Goal: Transaction & Acquisition: Download file/media

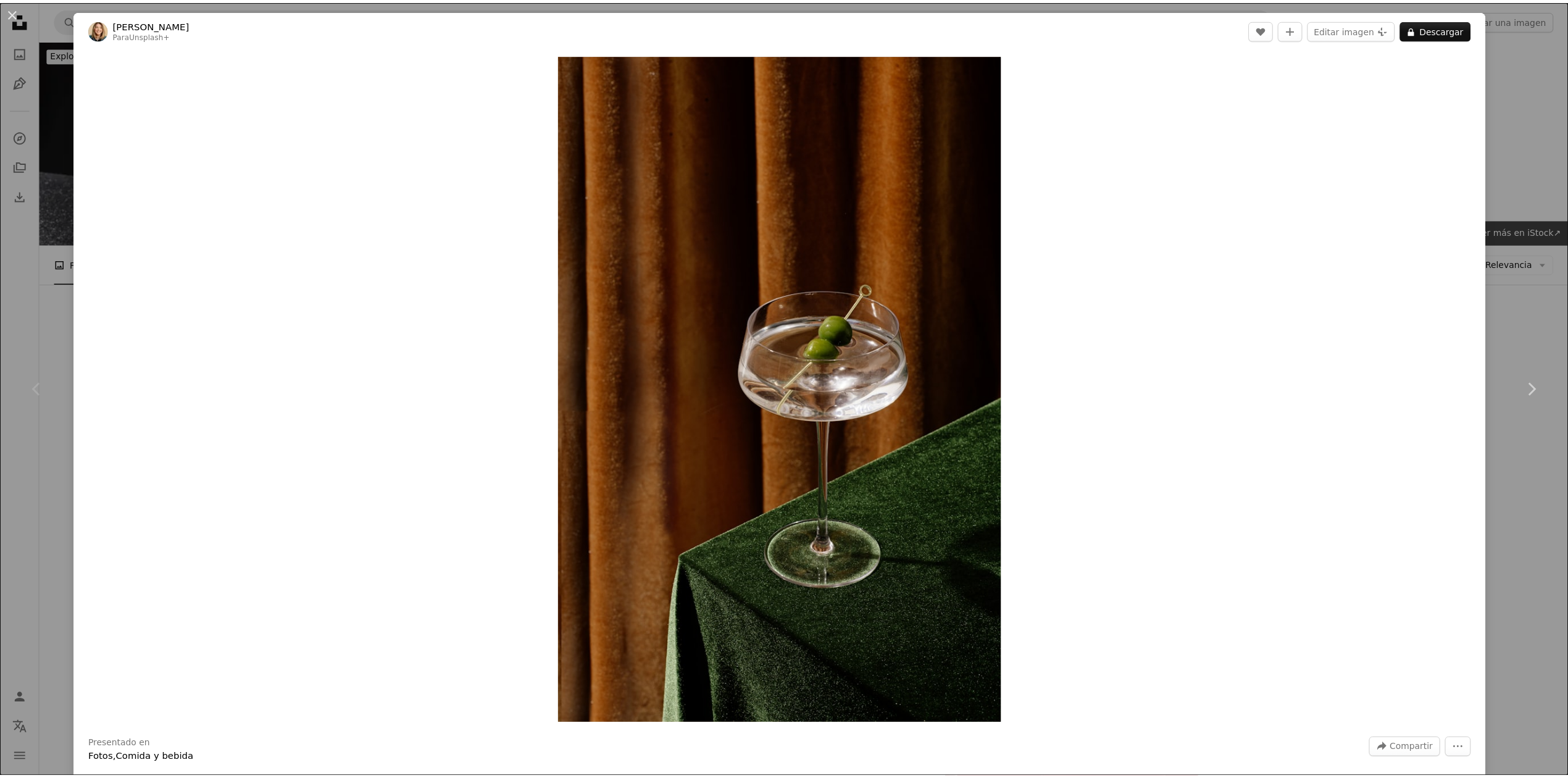
scroll to position [151, 0]
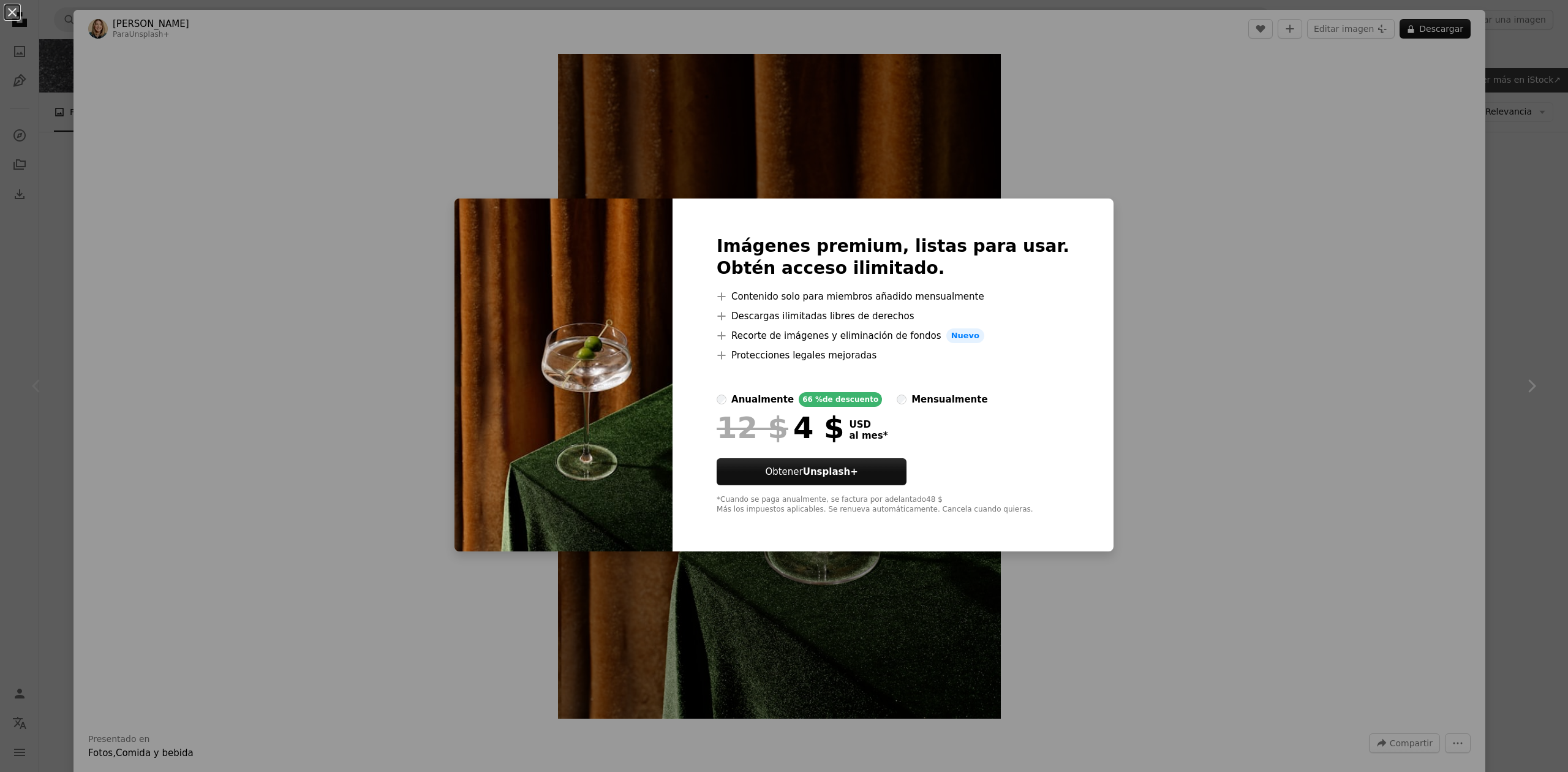
click at [1509, 171] on div "An X shape Imágenes premium, listas para usar. Obtén acceso ilimitado. A plus s…" at bounding box center [784, 386] width 1568 height 772
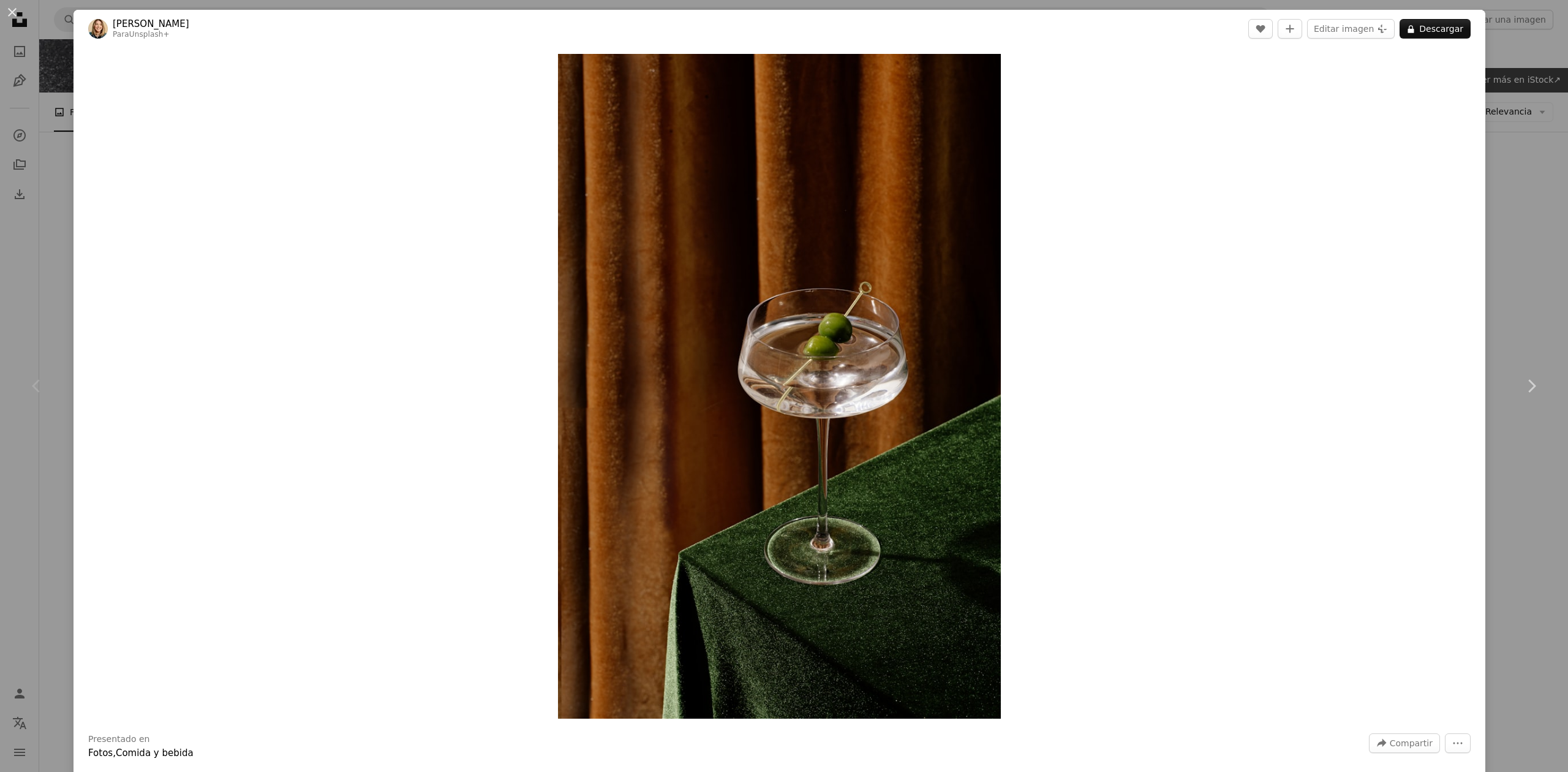
click at [1509, 171] on div "An X shape Chevron left Chevron right [PERSON_NAME] Para Unsplash+ A heart A pl…" at bounding box center [784, 386] width 1568 height 772
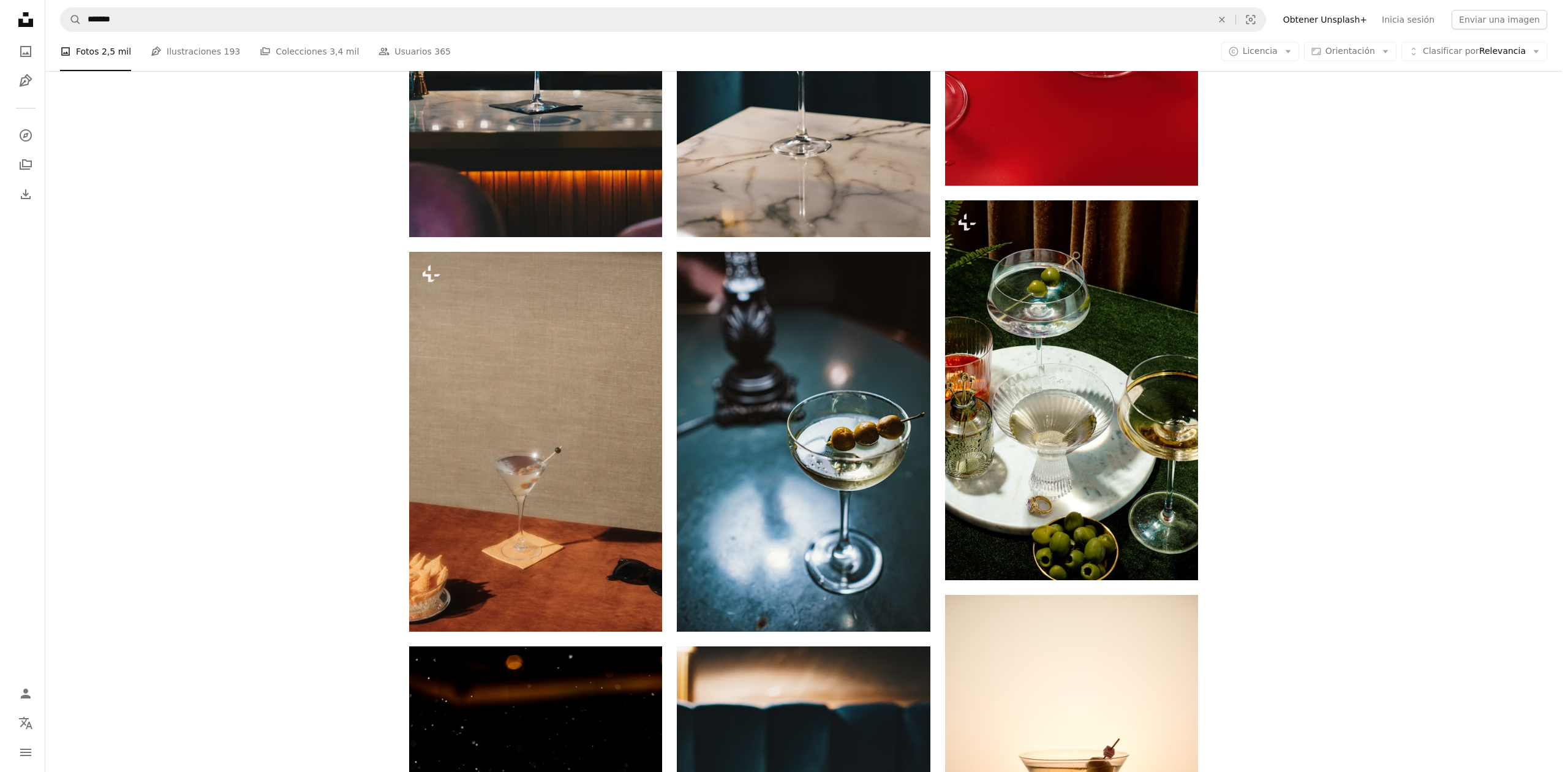
scroll to position [969, 0]
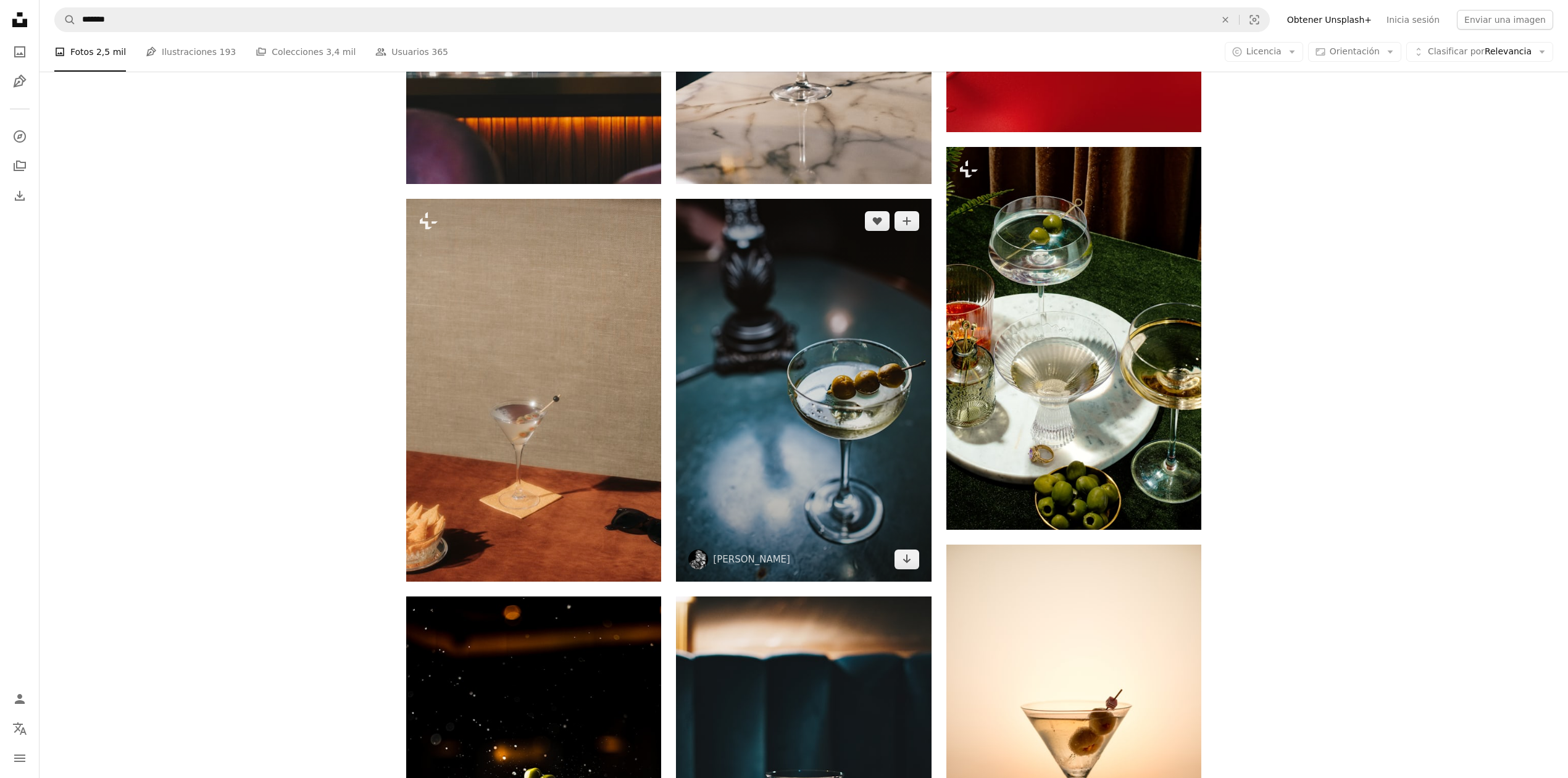
click at [806, 384] on img at bounding box center [803, 390] width 255 height 383
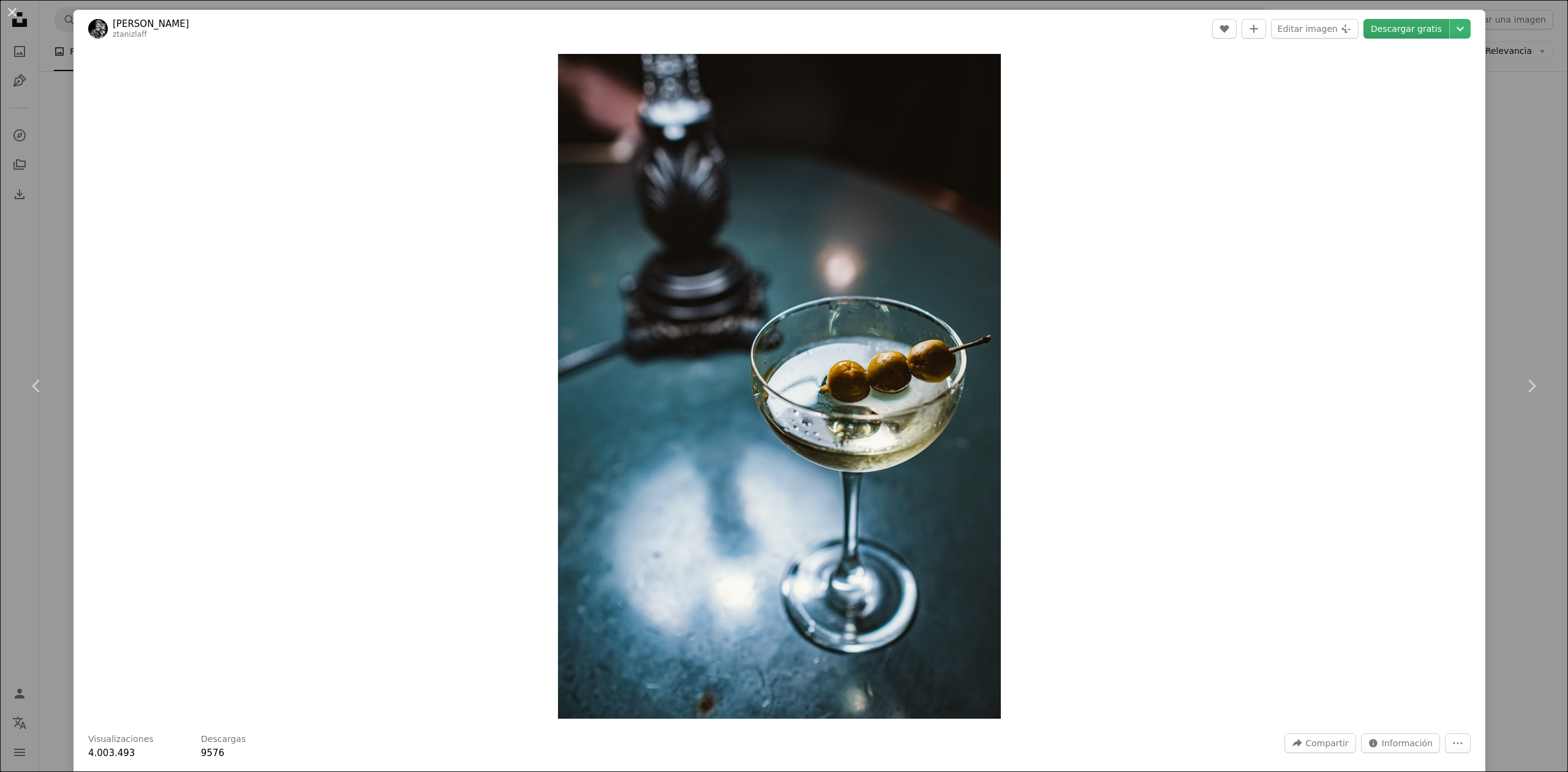
click at [1395, 22] on link "Descargar gratis" at bounding box center [1406, 29] width 86 height 19
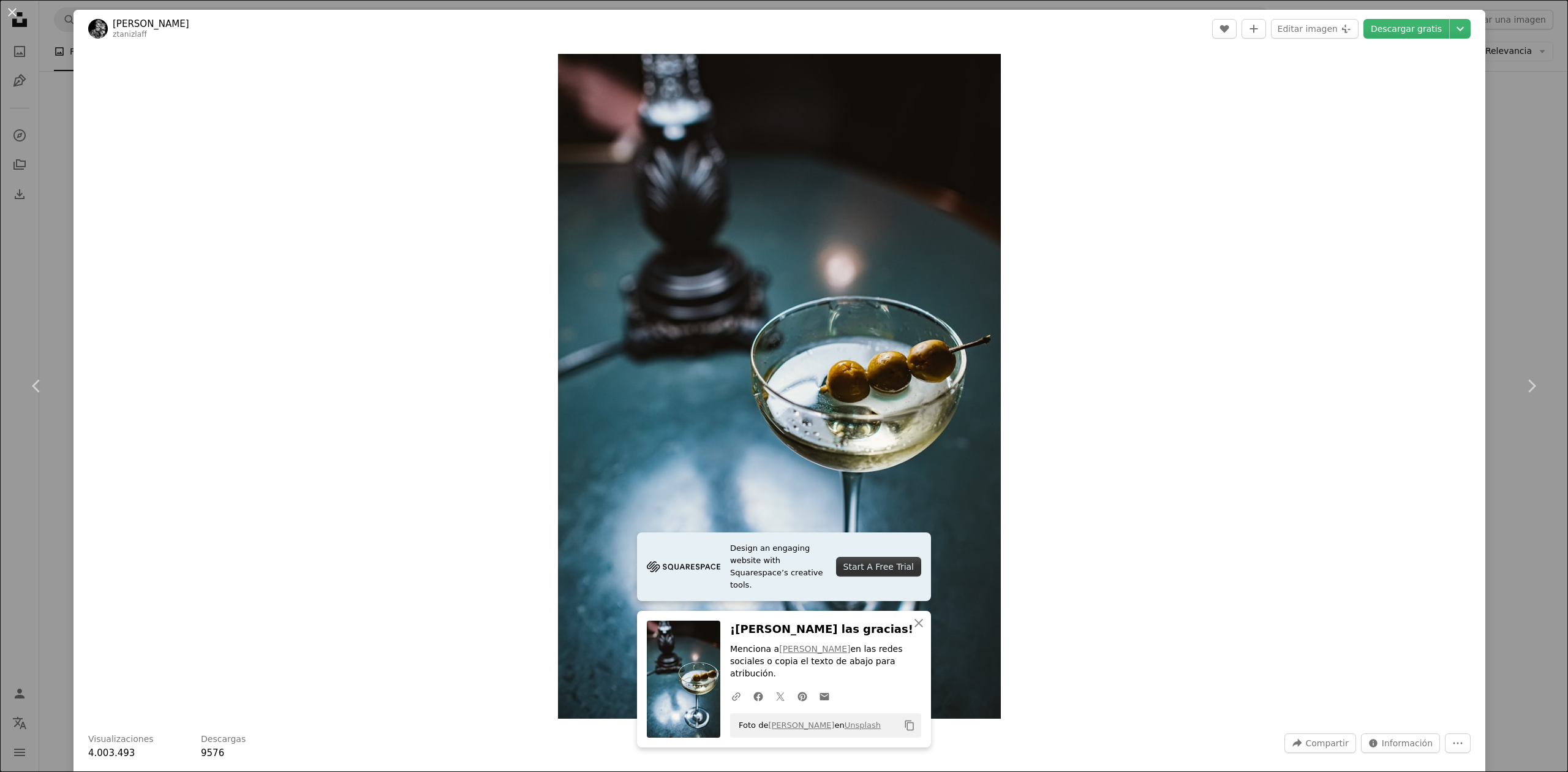
click at [1519, 110] on div "An X shape Chevron left Chevron right Design an engaging website with Squarespa…" at bounding box center [784, 386] width 1568 height 772
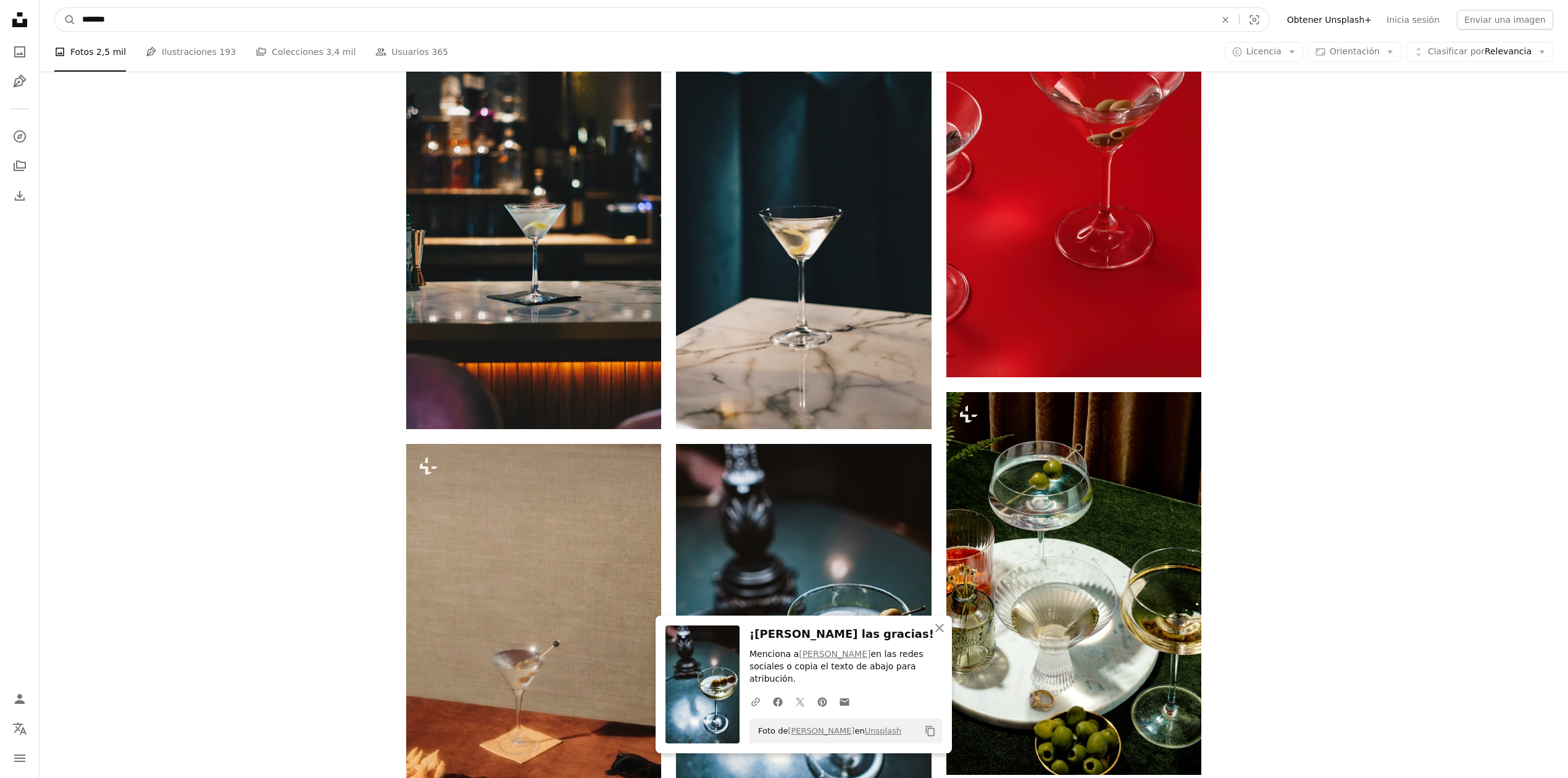
drag, startPoint x: 138, startPoint y: 16, endPoint x: -93, endPoint y: 13, distance: 231.0
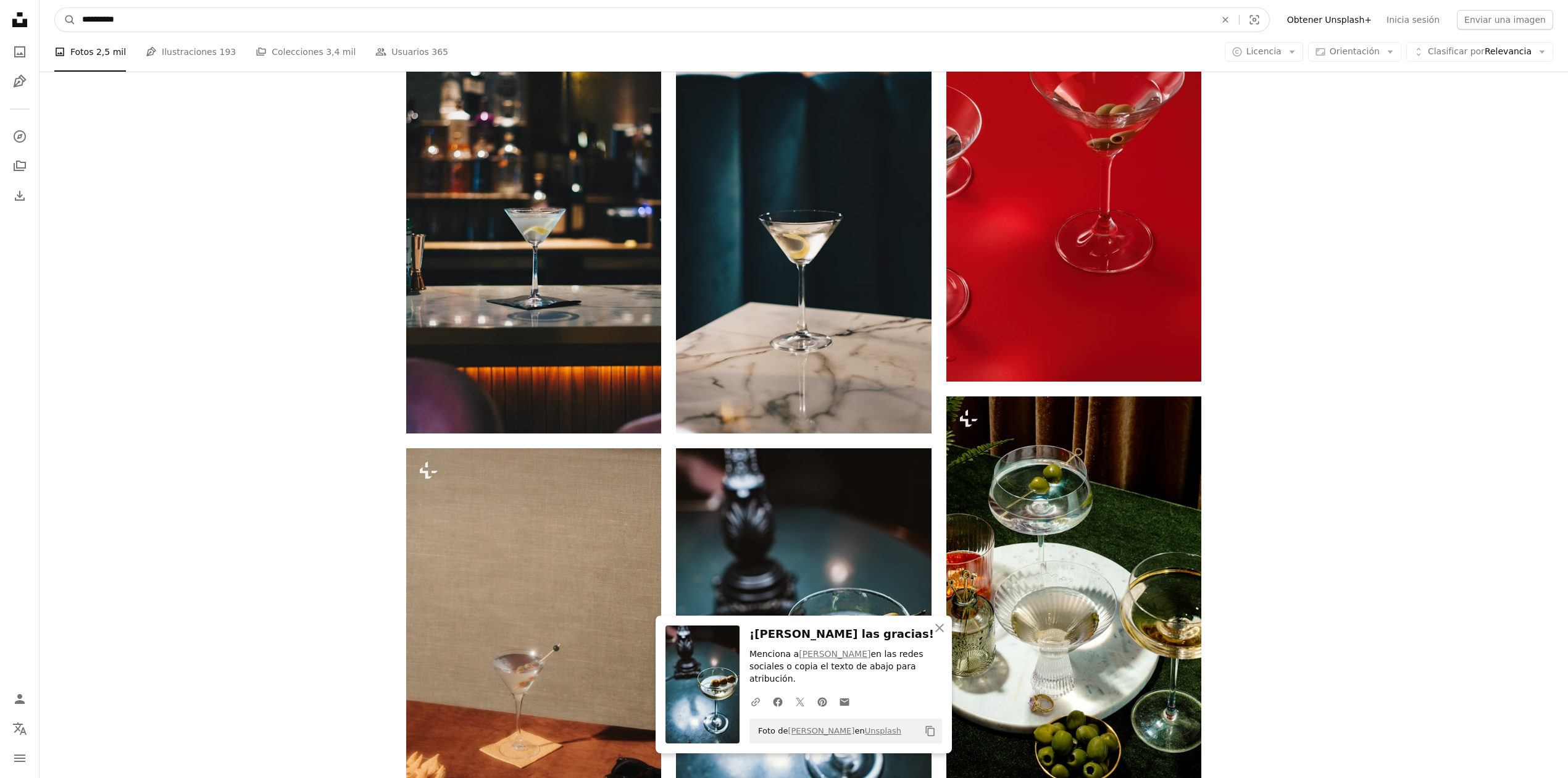
type input "**********"
click button "A magnifying glass" at bounding box center [65, 19] width 21 height 23
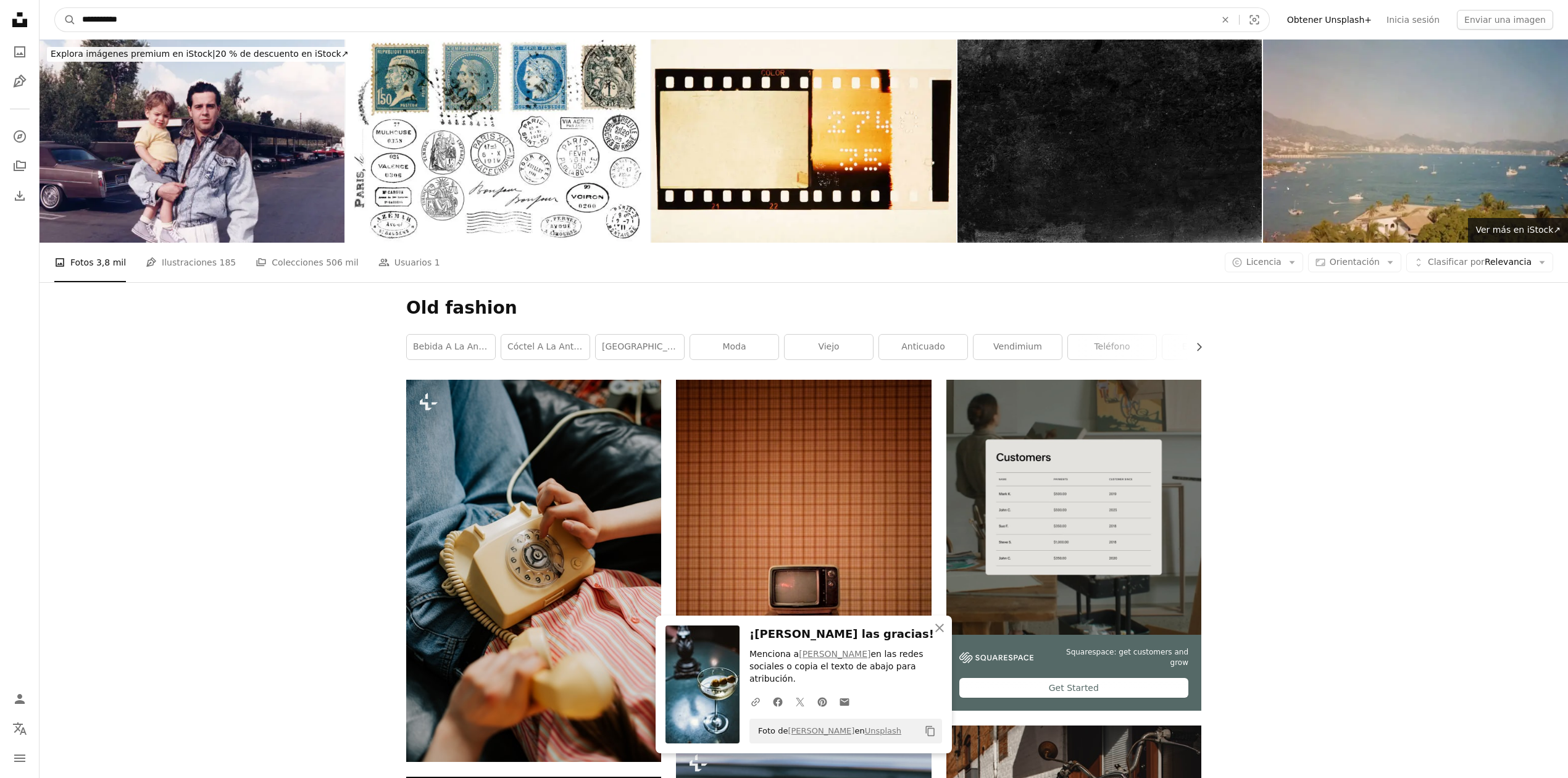
click at [164, 21] on input "**********" at bounding box center [644, 19] width 1136 height 23
type input "**********"
click button "A magnifying glass" at bounding box center [65, 19] width 21 height 23
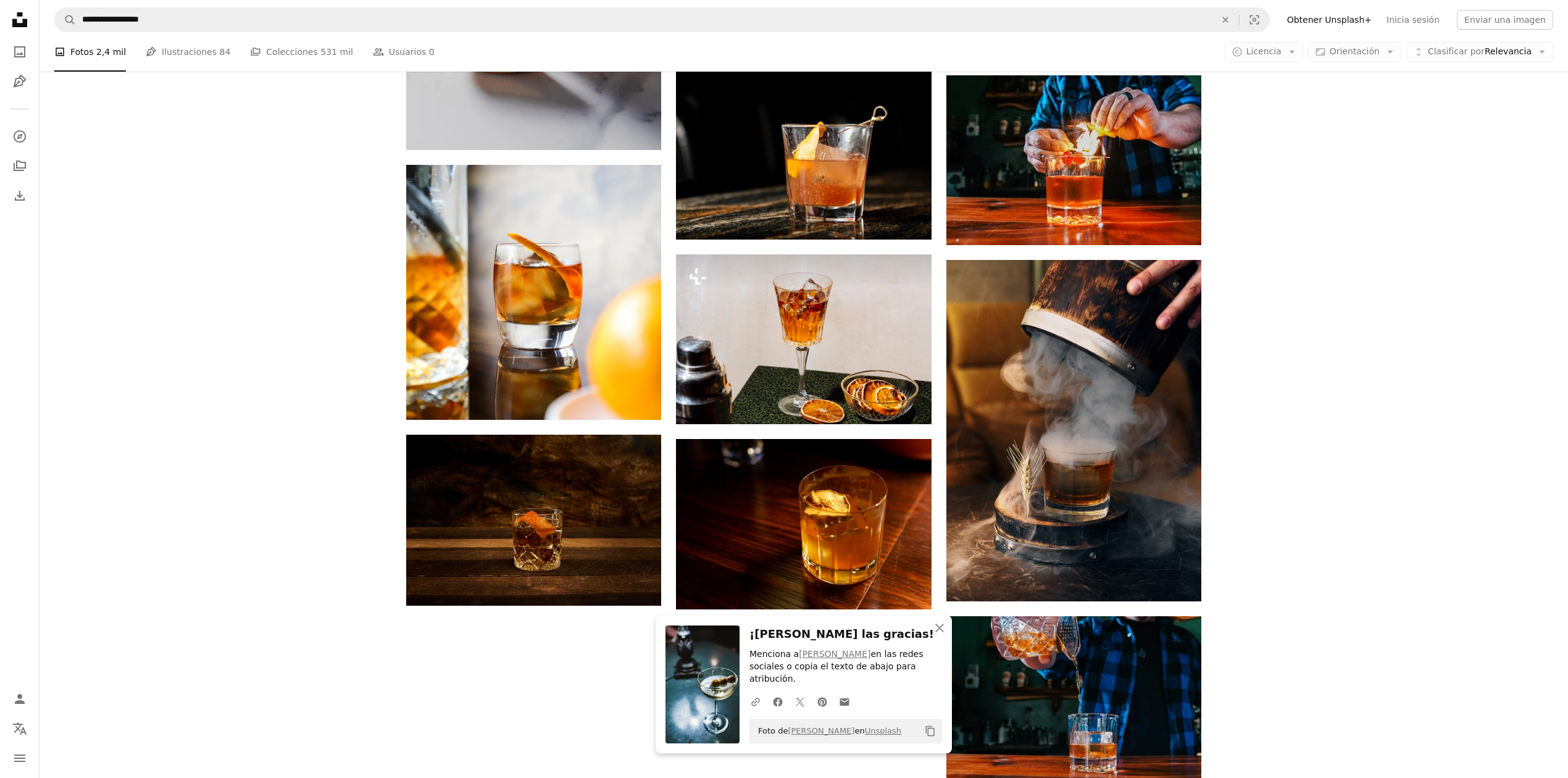
scroll to position [1646, 0]
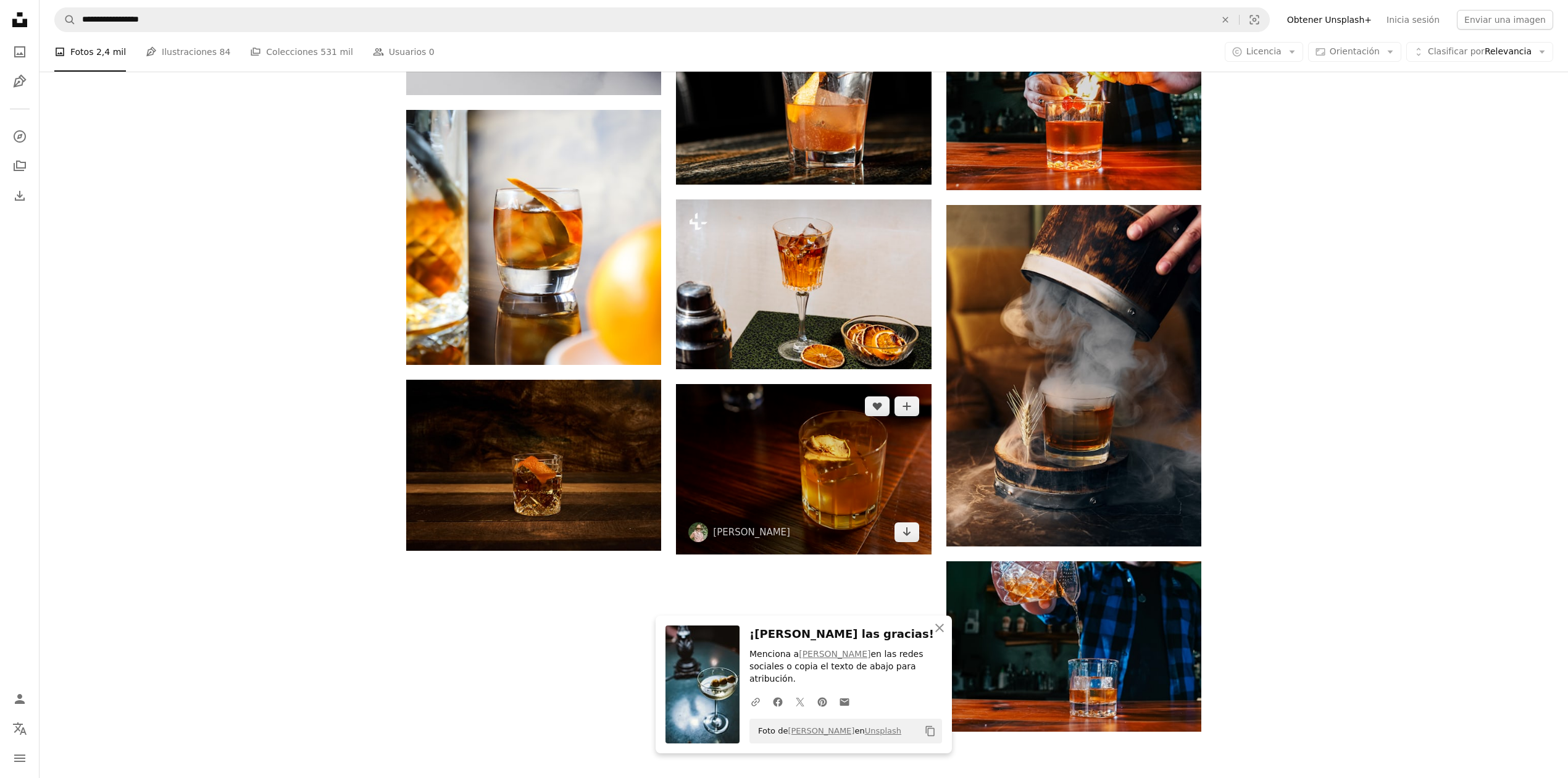
click at [792, 468] on img at bounding box center [803, 469] width 255 height 170
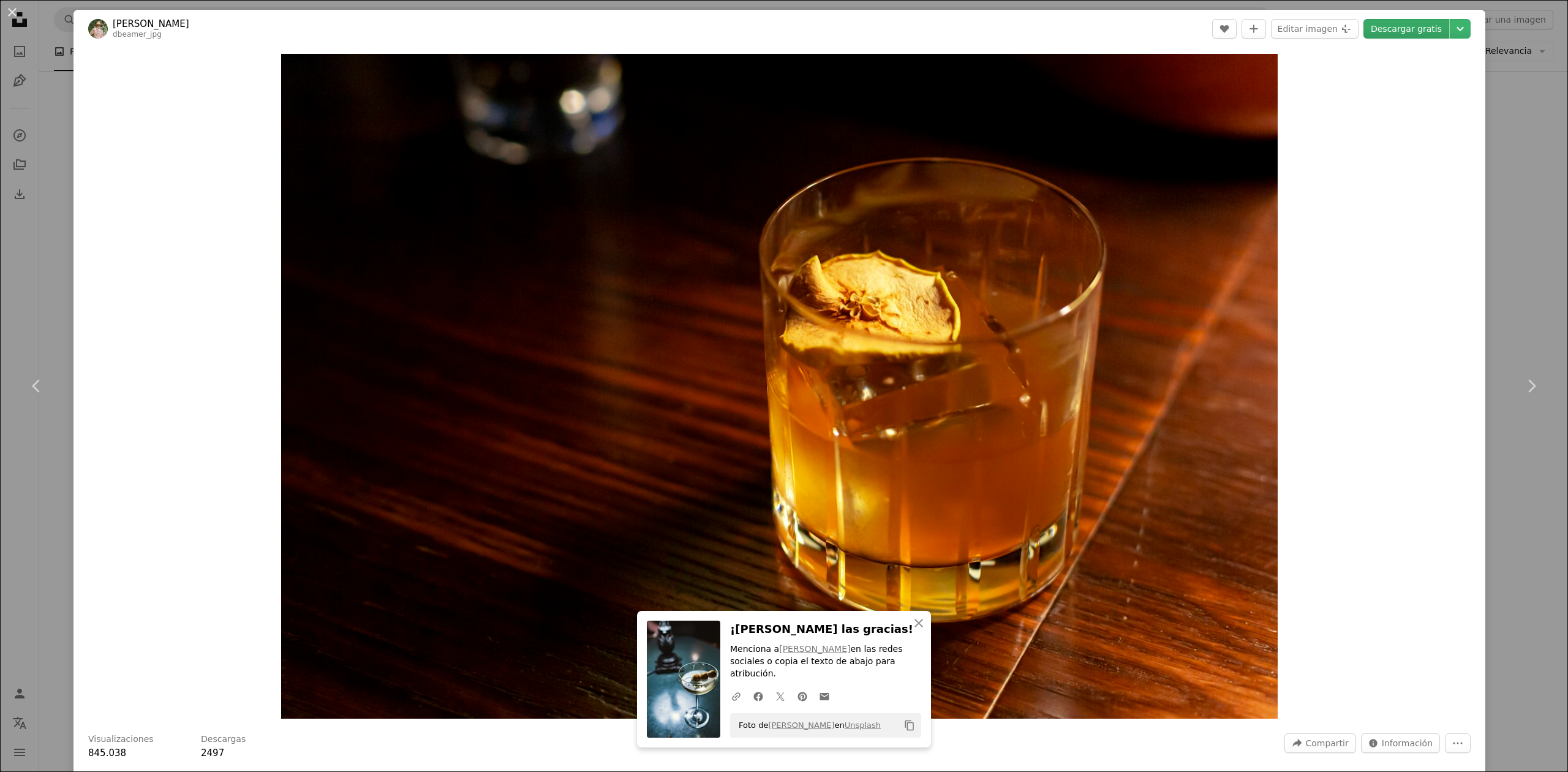
click at [1379, 33] on link "Descargar gratis" at bounding box center [1406, 29] width 86 height 19
click at [1509, 139] on div "An X shape Chevron left Chevron right An X shape Cerrar ¡[PERSON_NAME] las grac…" at bounding box center [784, 386] width 1568 height 772
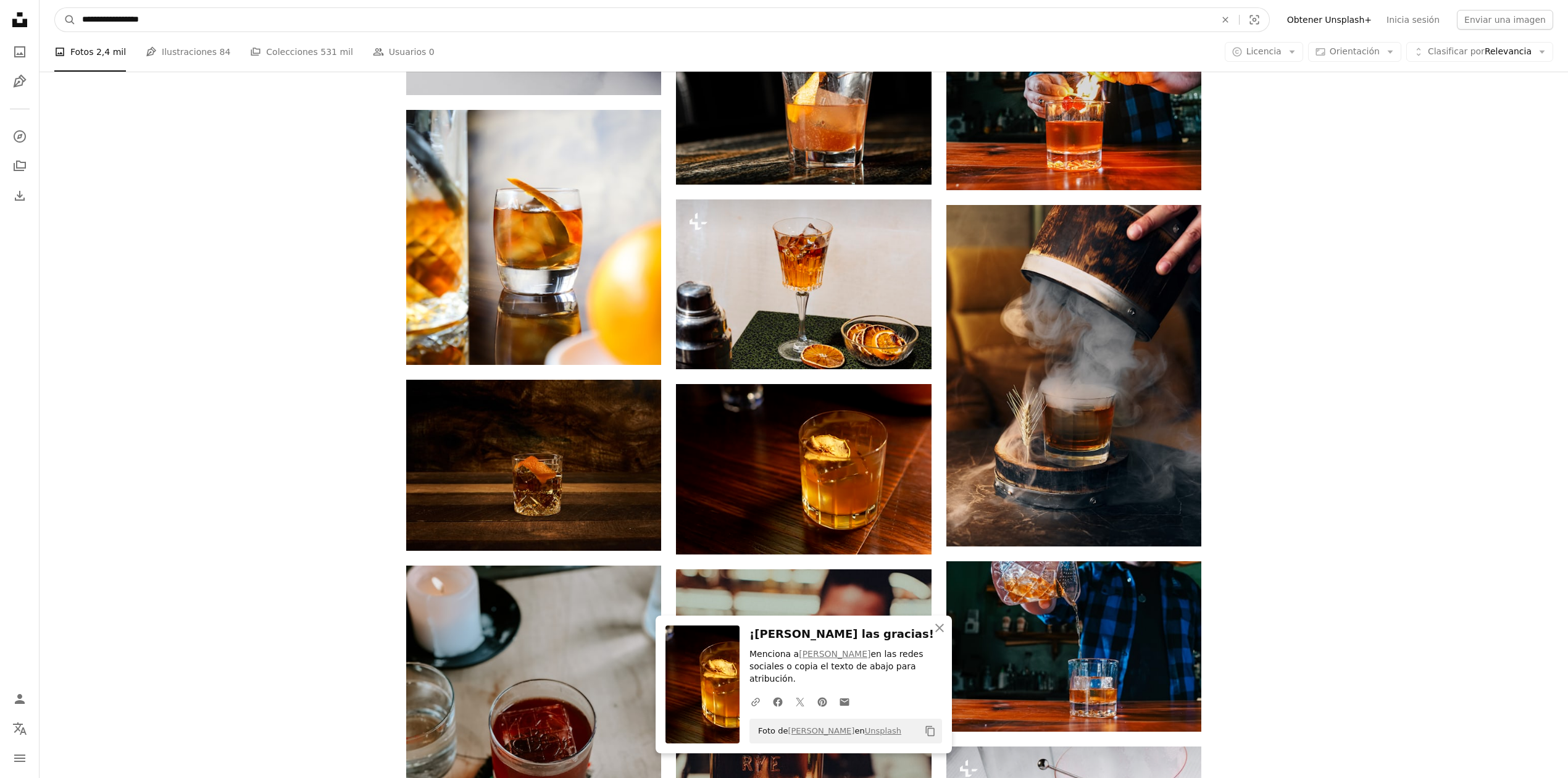
drag, startPoint x: 122, startPoint y: 16, endPoint x: -99, endPoint y: 19, distance: 221.0
paste input "*"
type input "**********"
click at [55, 8] on button "A magnifying glass" at bounding box center [65, 19] width 21 height 23
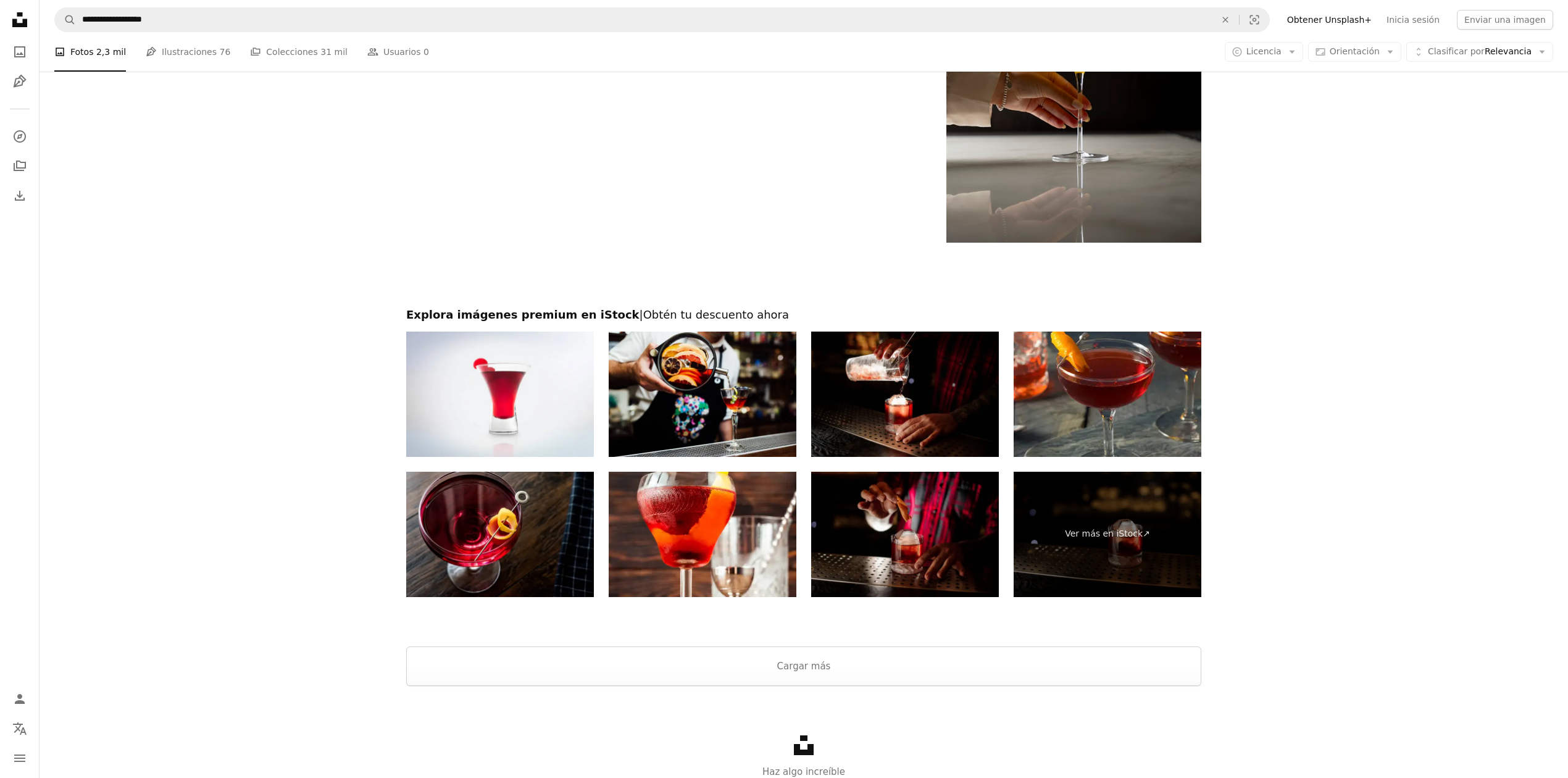
scroll to position [2794, 0]
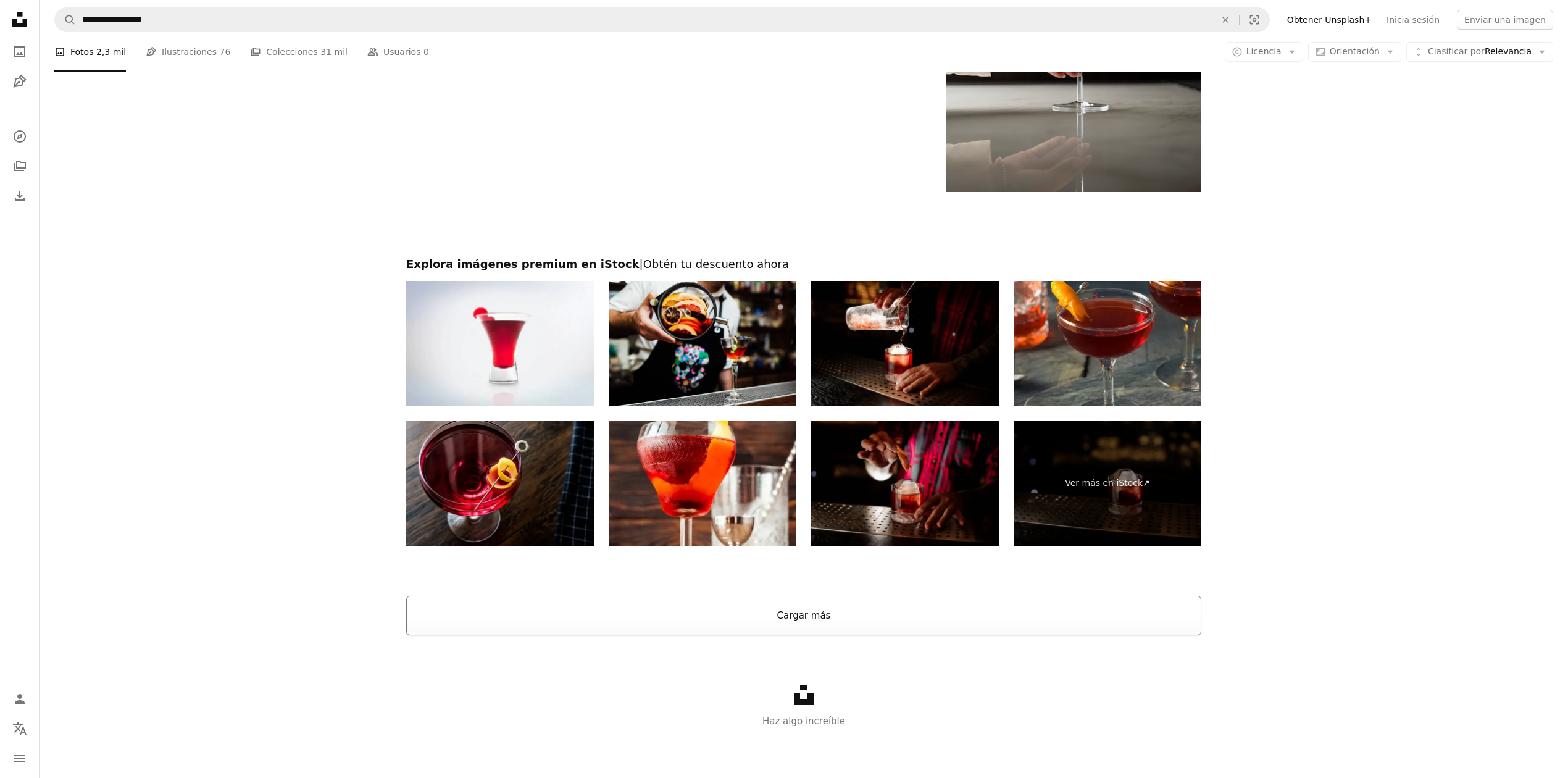
click at [806, 620] on button "Cargar más" at bounding box center [803, 615] width 795 height 40
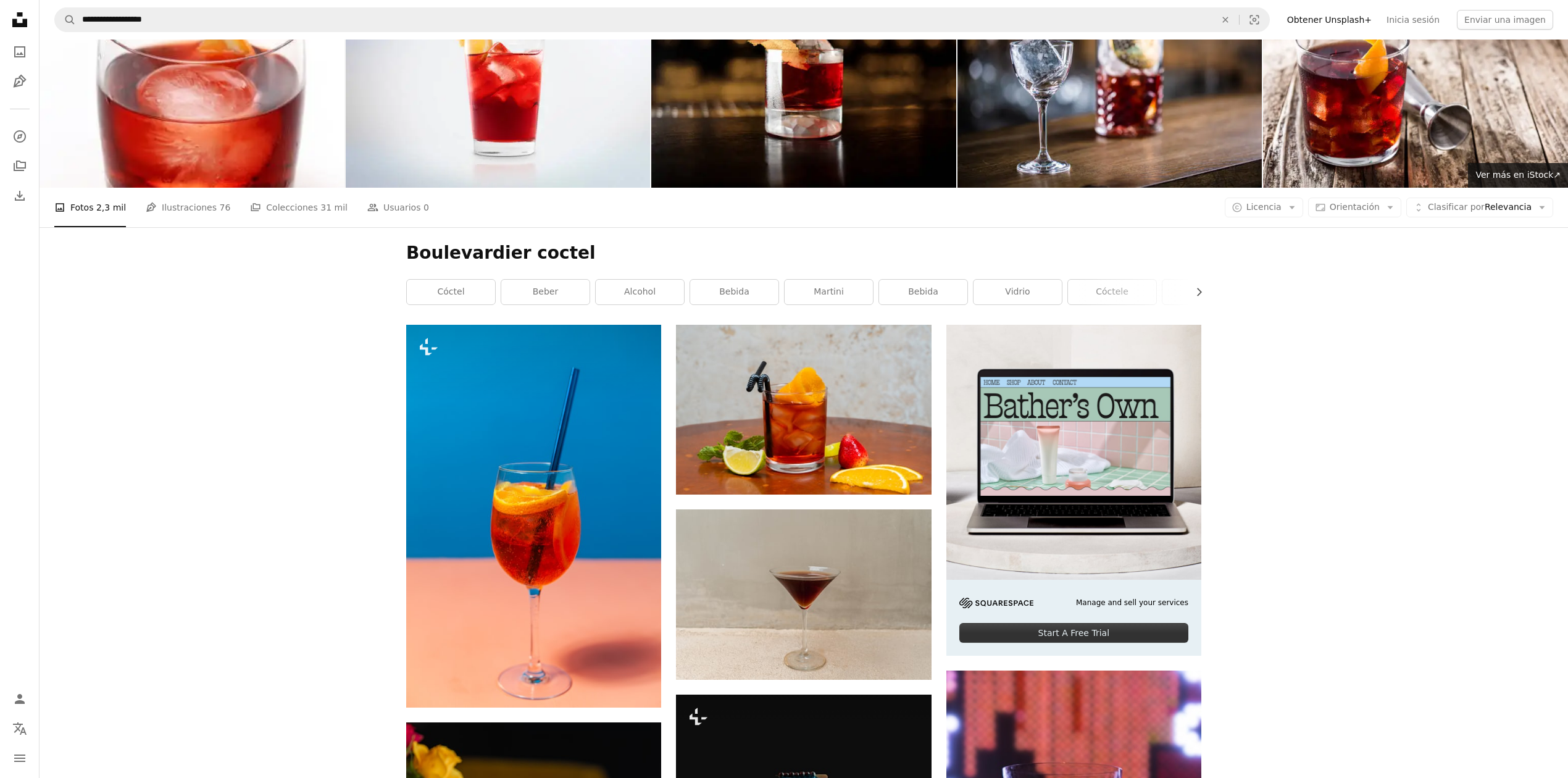
scroll to position [0, 0]
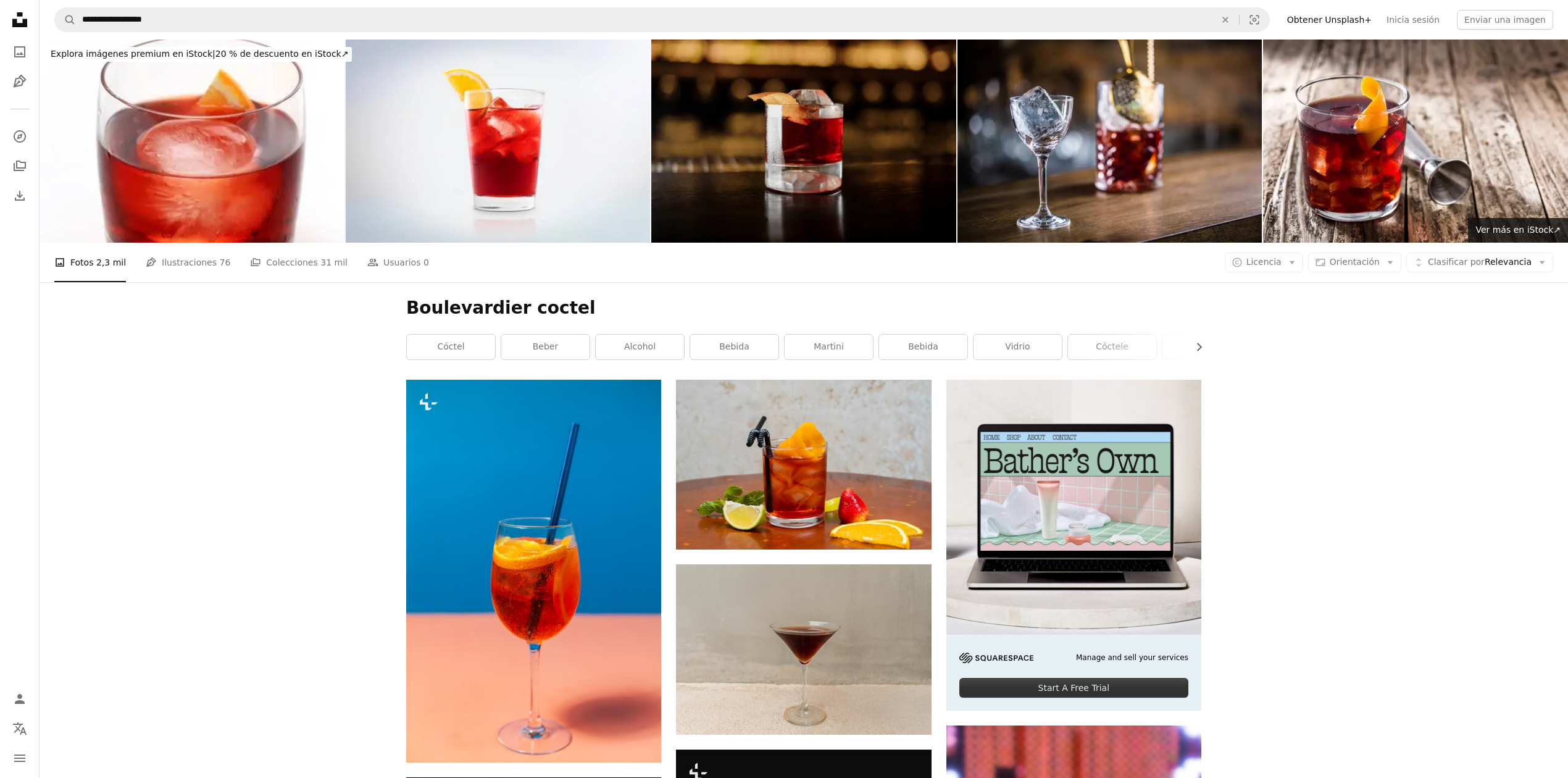
click at [776, 117] on img at bounding box center [804, 141] width 305 height 203
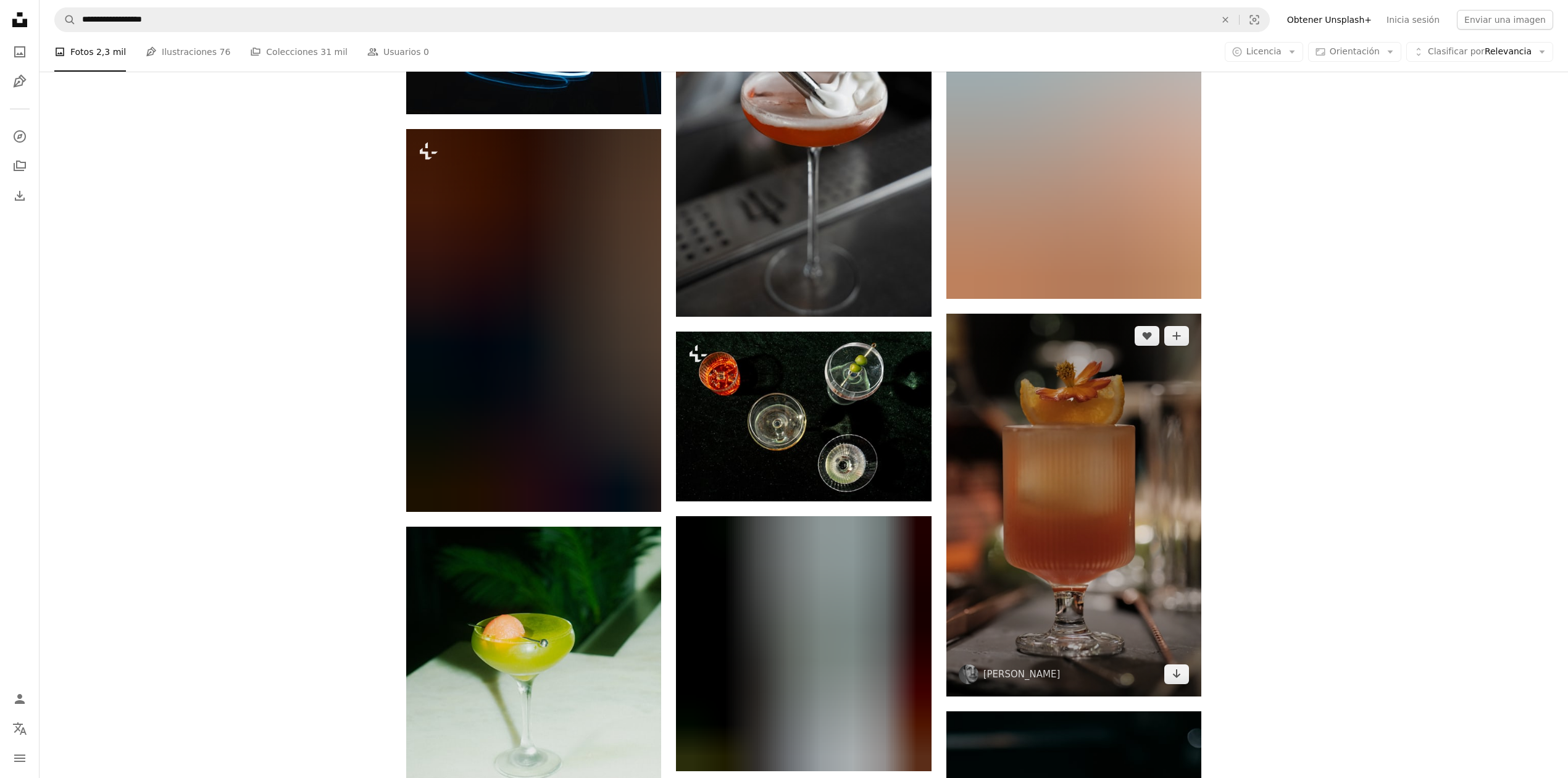
scroll to position [6640, 0]
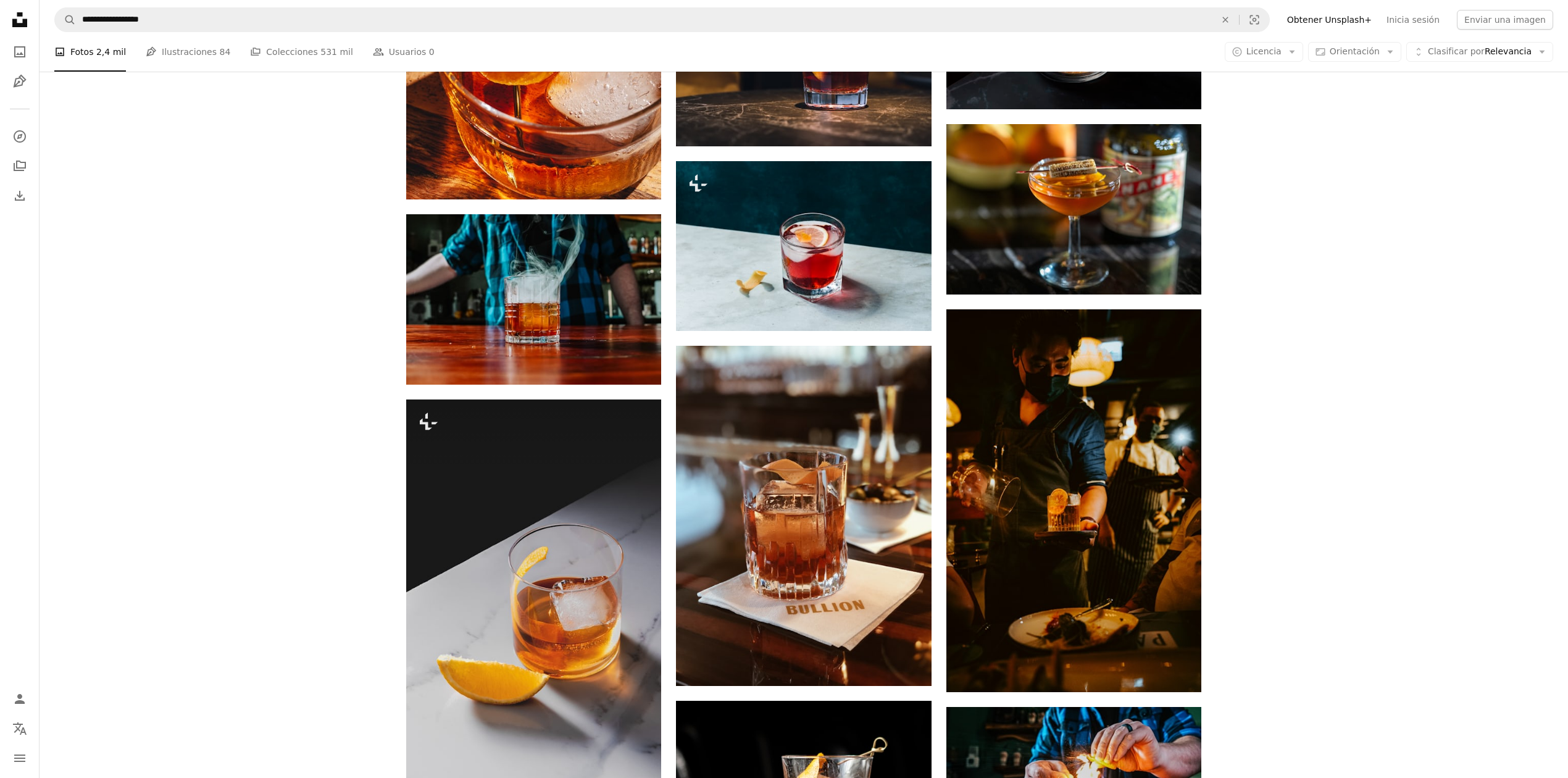
scroll to position [685, 0]
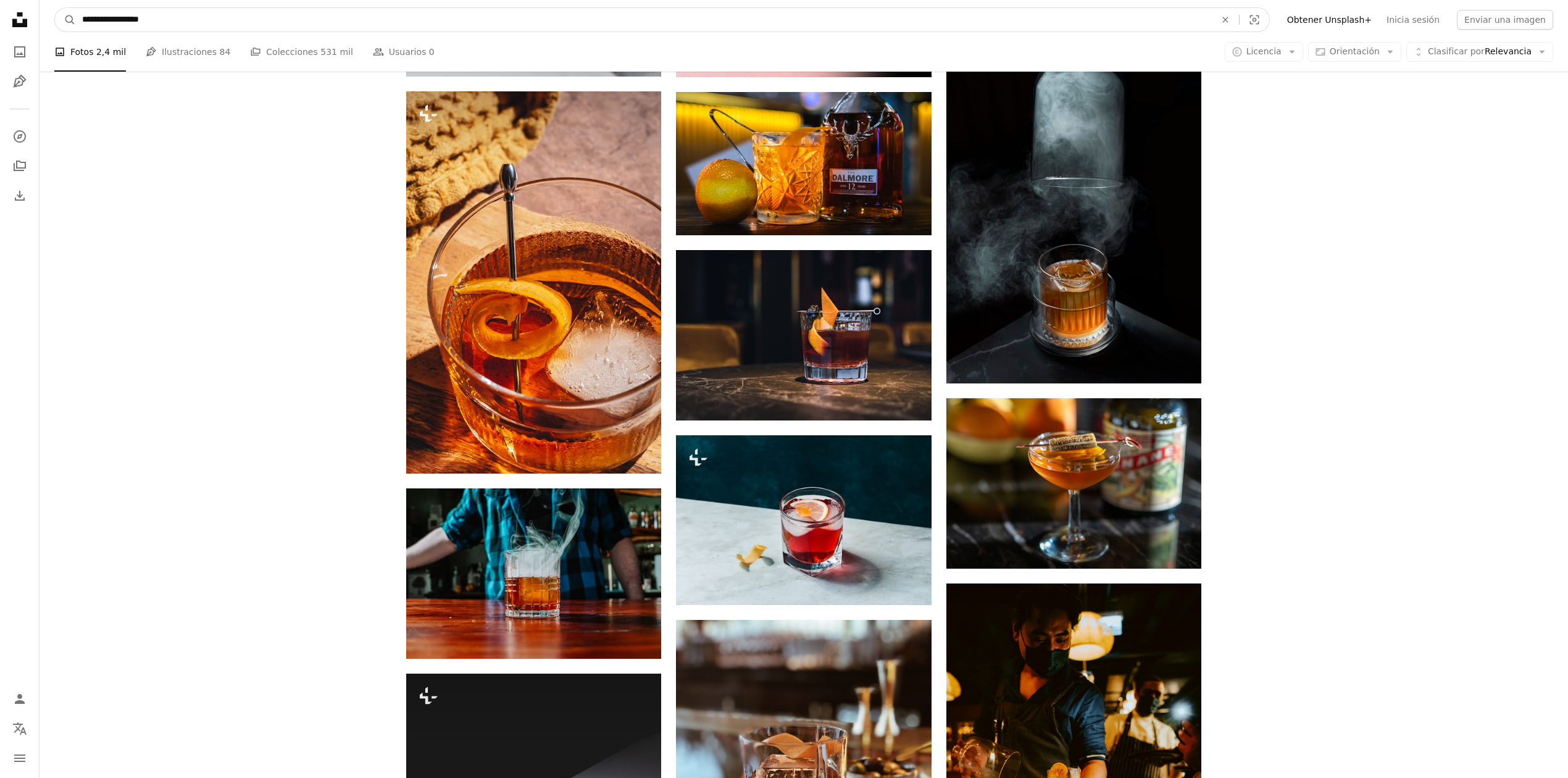
drag, startPoint x: 125, startPoint y: 18, endPoint x: -34, endPoint y: 18, distance: 159.0
paste input "*"
type input "**********"
click at [55, 8] on button "A magnifying glass" at bounding box center [65, 19] width 21 height 23
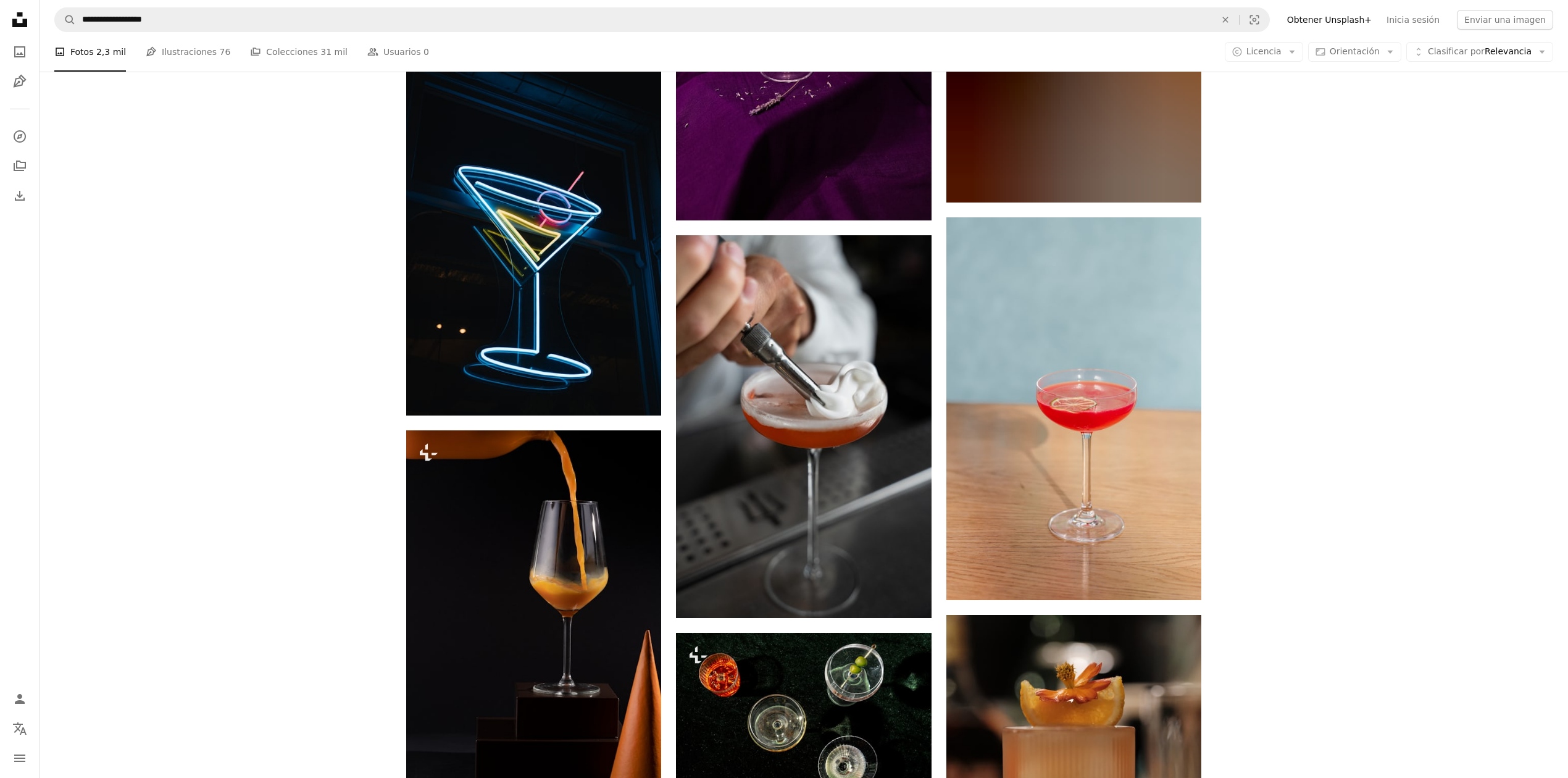
scroll to position [6118, 0]
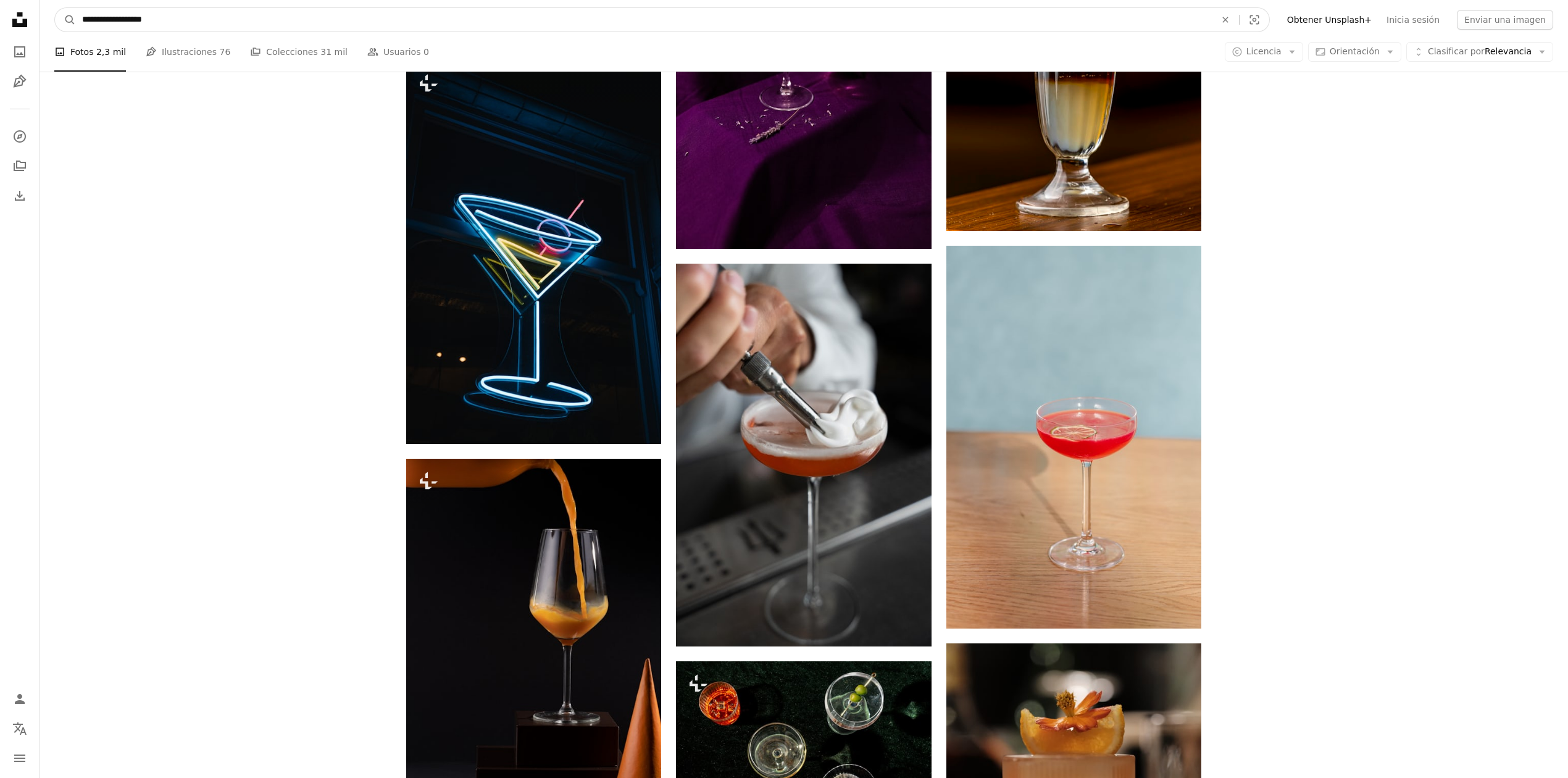
drag, startPoint x: 130, startPoint y: 18, endPoint x: 43, endPoint y: 8, distance: 87.6
click at [43, 16] on nav "**********" at bounding box center [804, 19] width 1528 height 40
type input "**********"
click button "A magnifying glass" at bounding box center [65, 19] width 21 height 23
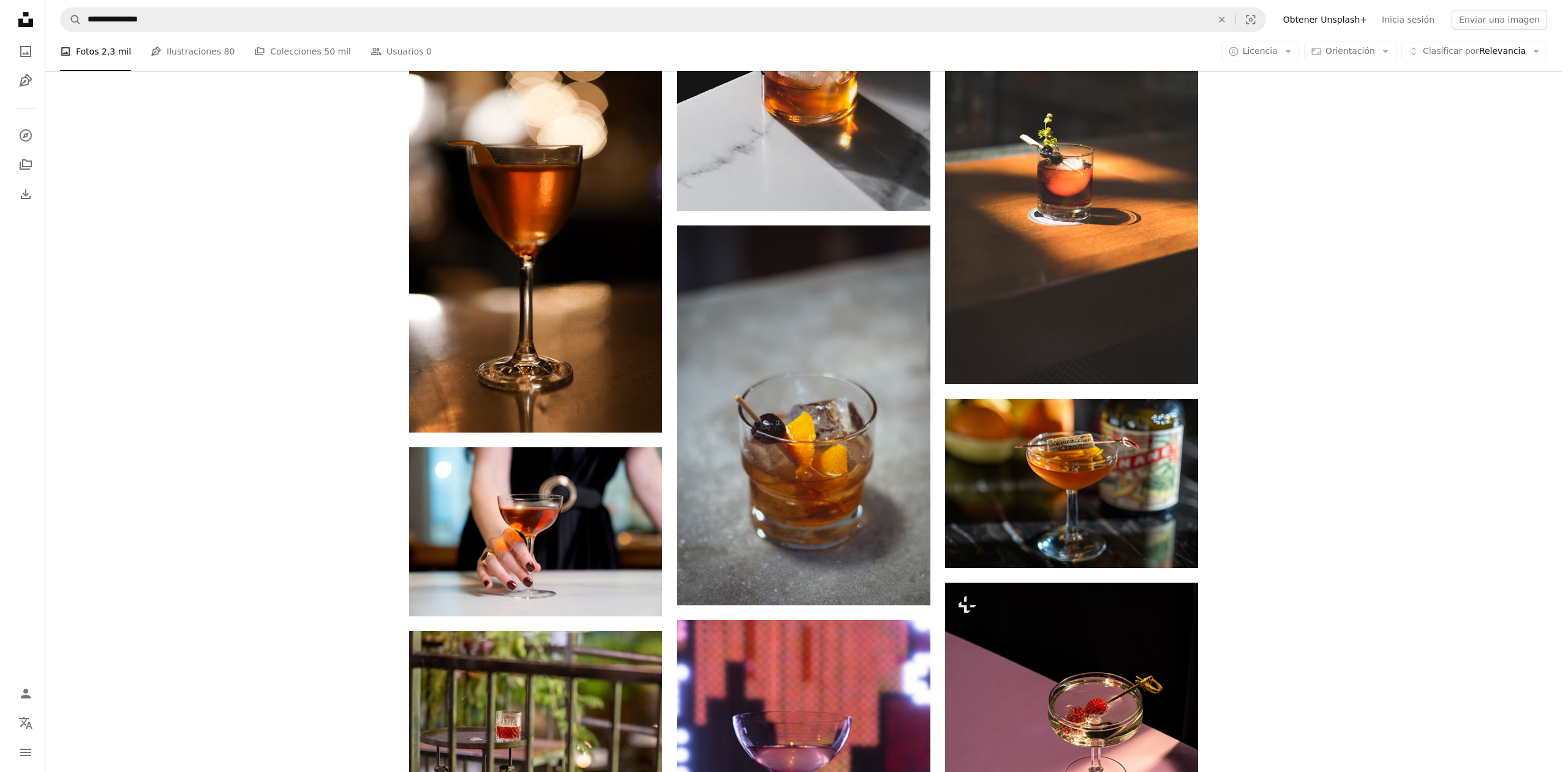
scroll to position [926, 0]
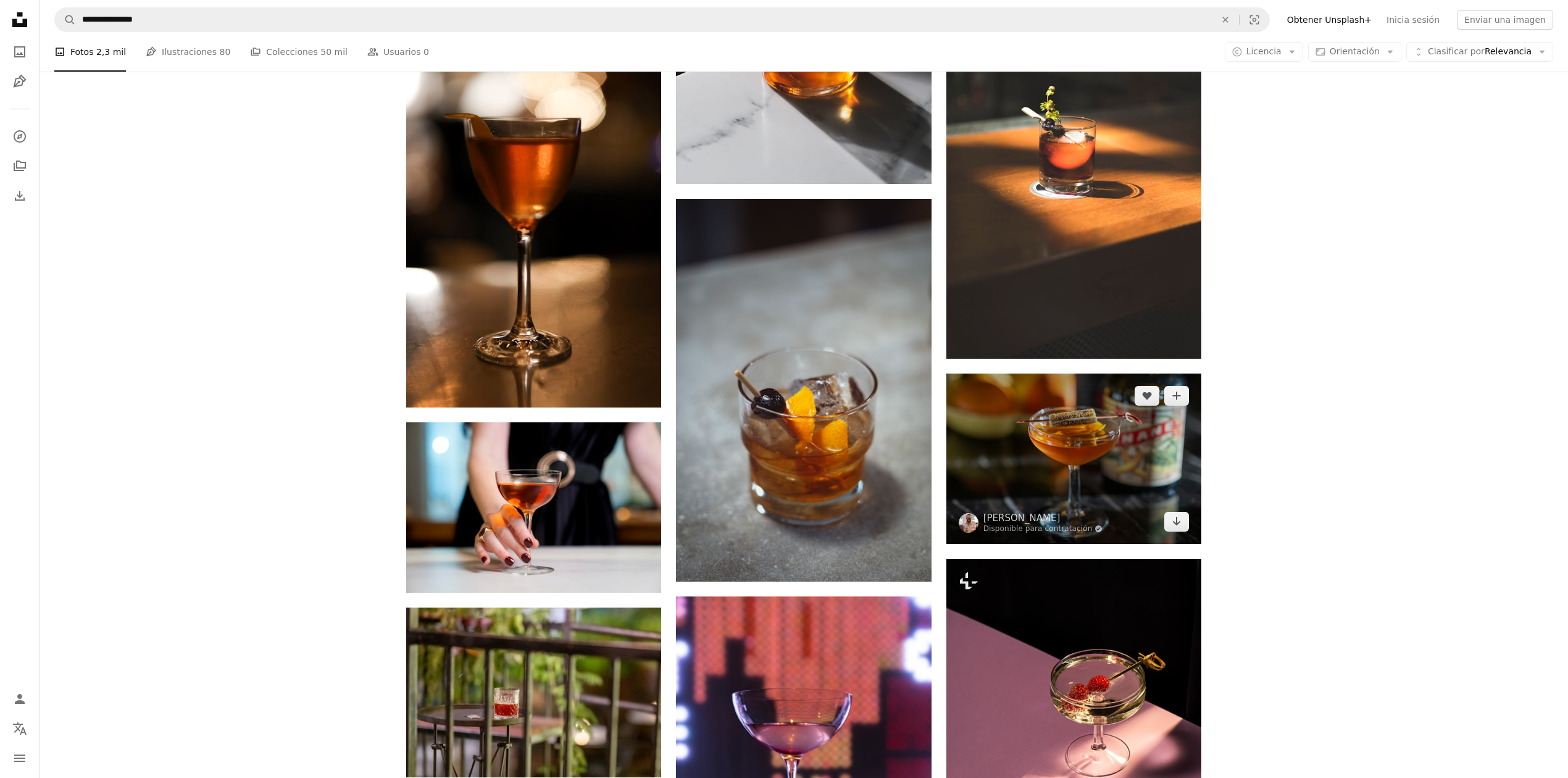
click at [1082, 458] on img at bounding box center [1074, 458] width 255 height 170
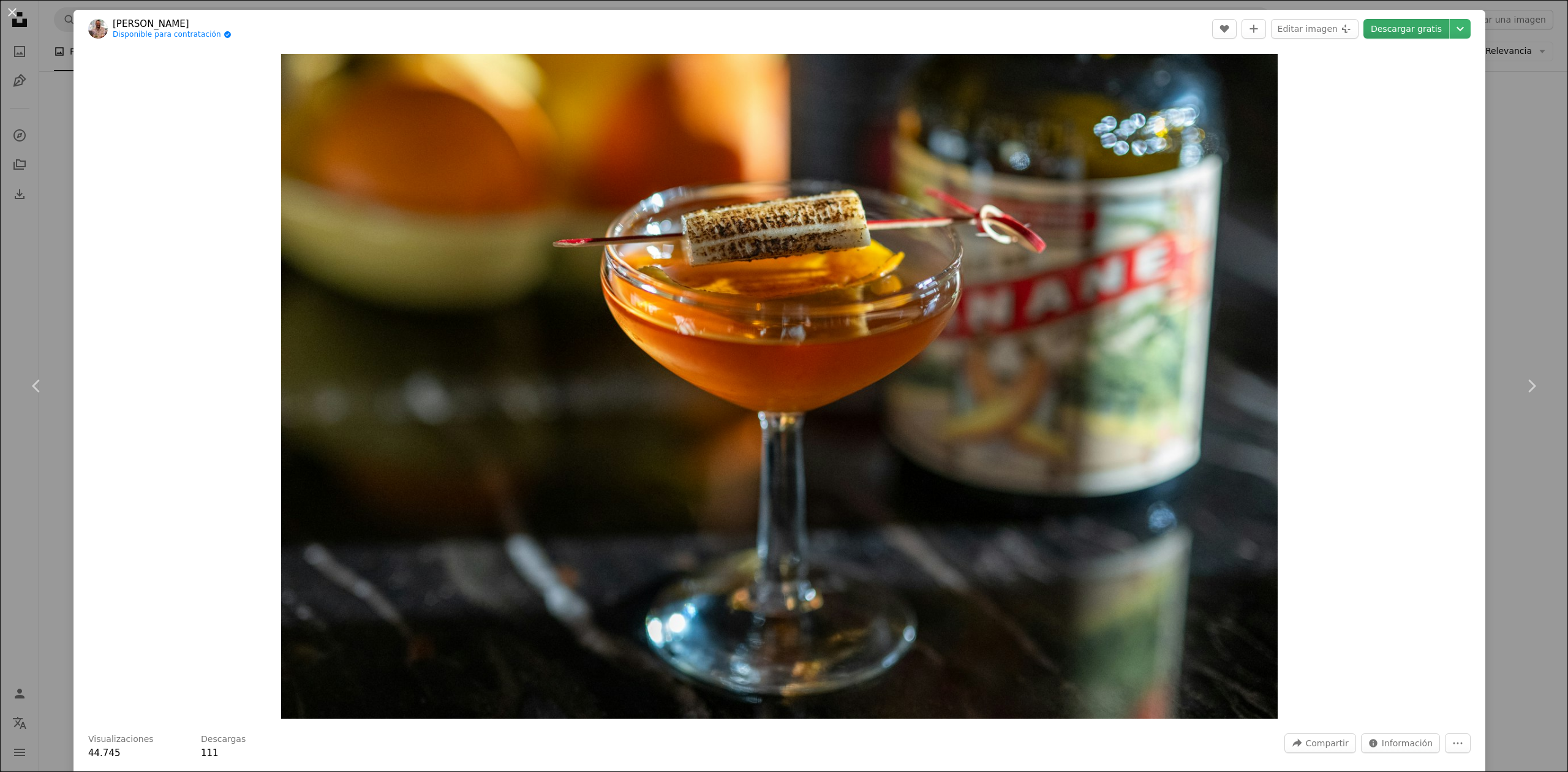
click at [1397, 29] on link "Descargar gratis" at bounding box center [1406, 29] width 86 height 19
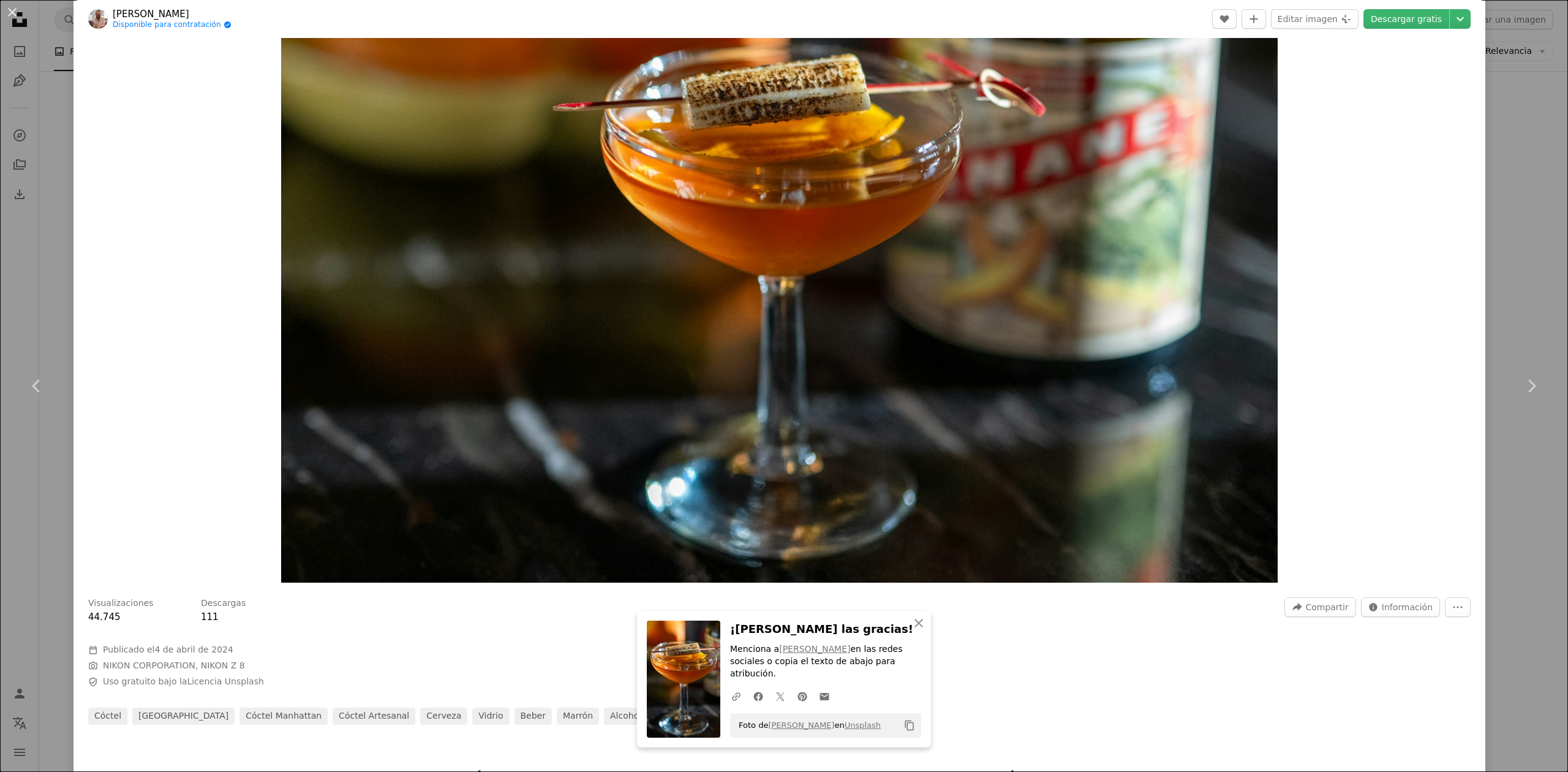
scroll to position [163, 0]
